Goal: Find specific page/section: Find specific page/section

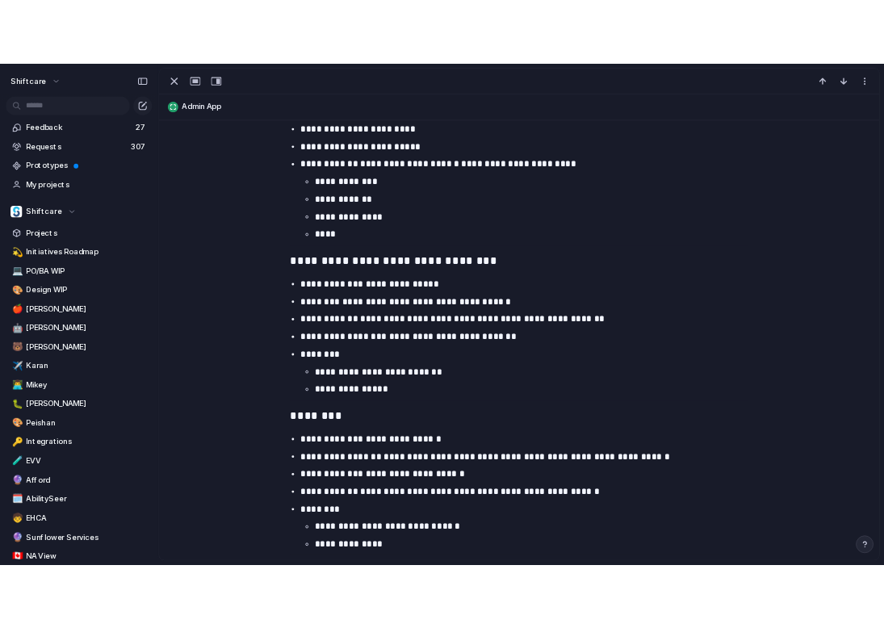
scroll to position [579, 0]
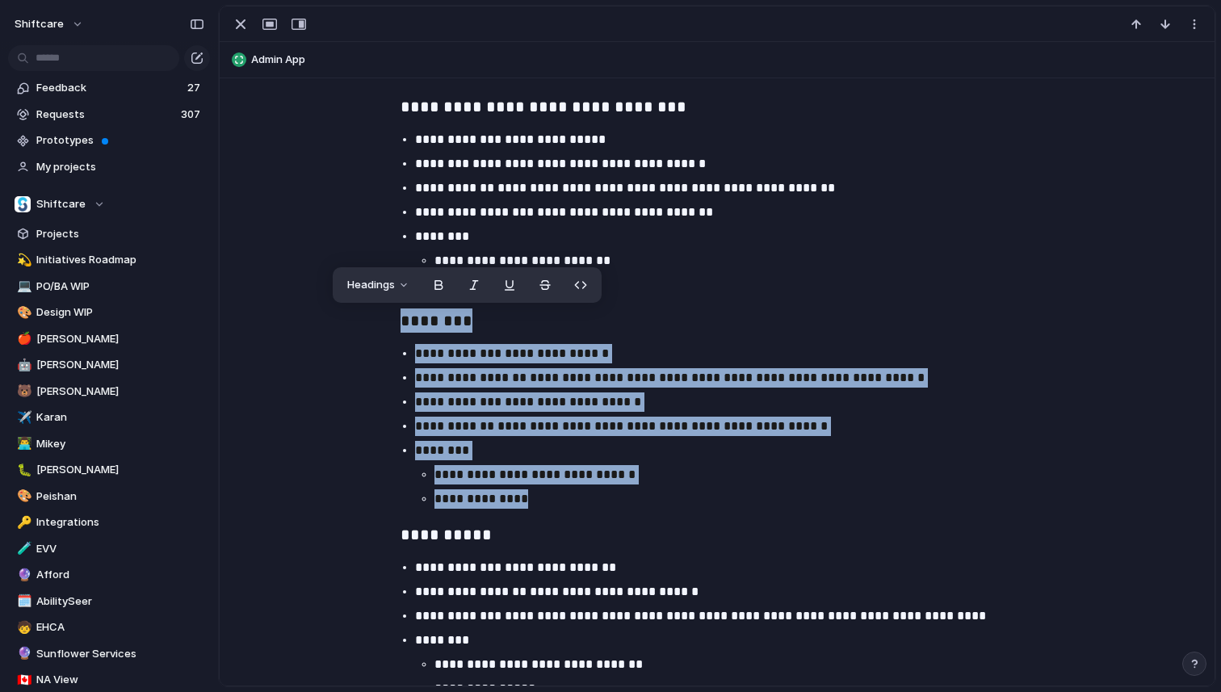
drag, startPoint x: 396, startPoint y: 319, endPoint x: 553, endPoint y: 500, distance: 239.3
click at [553, 500] on div "**********" at bounding box center [717, 515] width 956 height 1341
copy div "**********"
